Goal: Find specific page/section: Find specific page/section

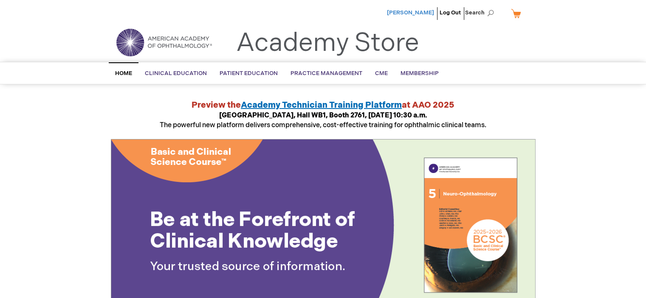
click at [411, 14] on span "[PERSON_NAME]" at bounding box center [410, 12] width 47 height 7
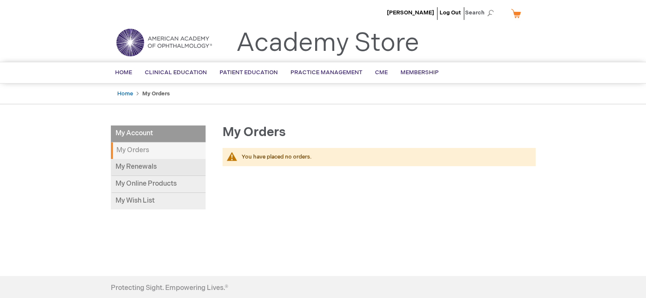
click at [125, 167] on link "My Renewals" at bounding box center [158, 167] width 95 height 17
click at [123, 68] on link "Home" at bounding box center [124, 72] width 30 height 21
